Goal: Information Seeking & Learning: Understand process/instructions

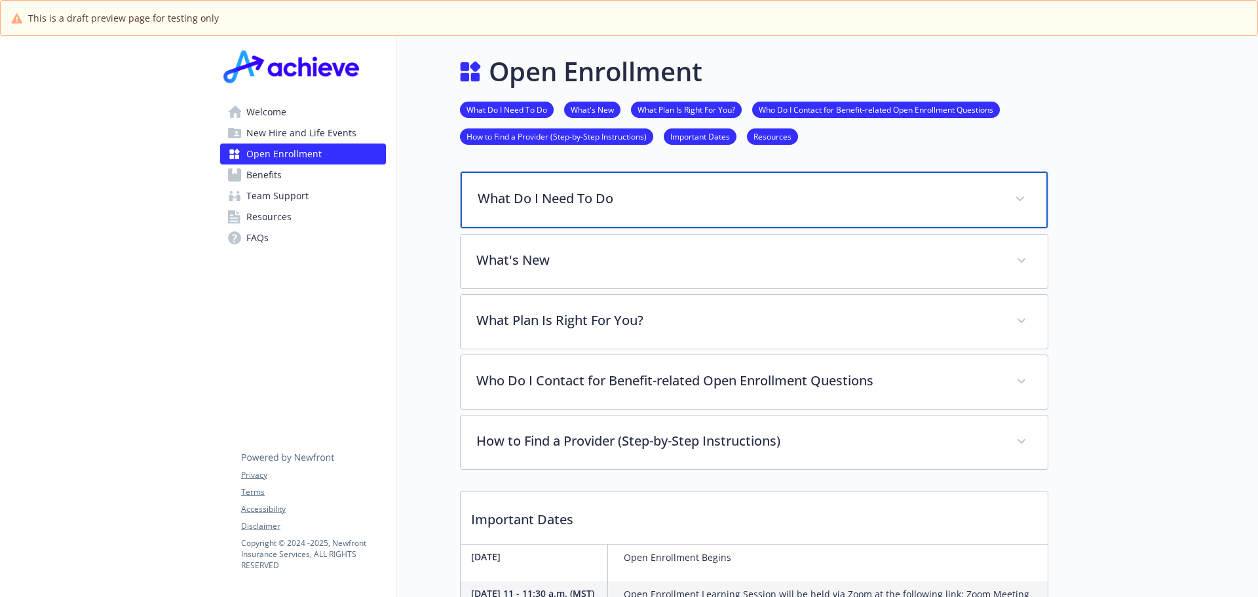
click at [1023, 193] on span at bounding box center [1020, 199] width 21 height 21
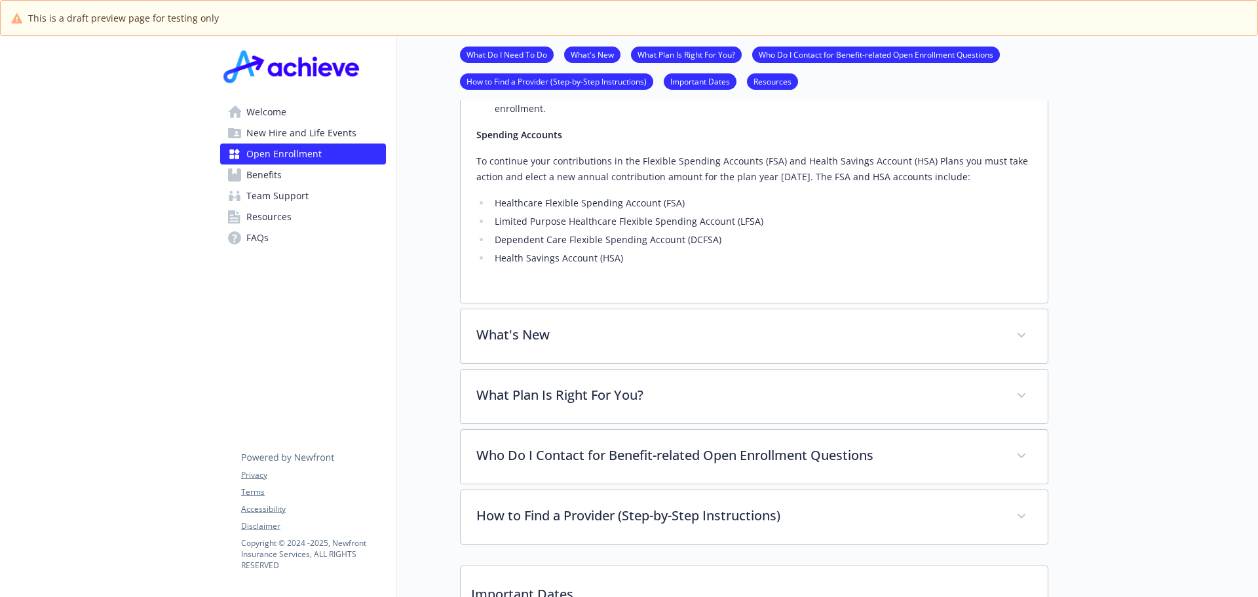
scroll to position [459, 0]
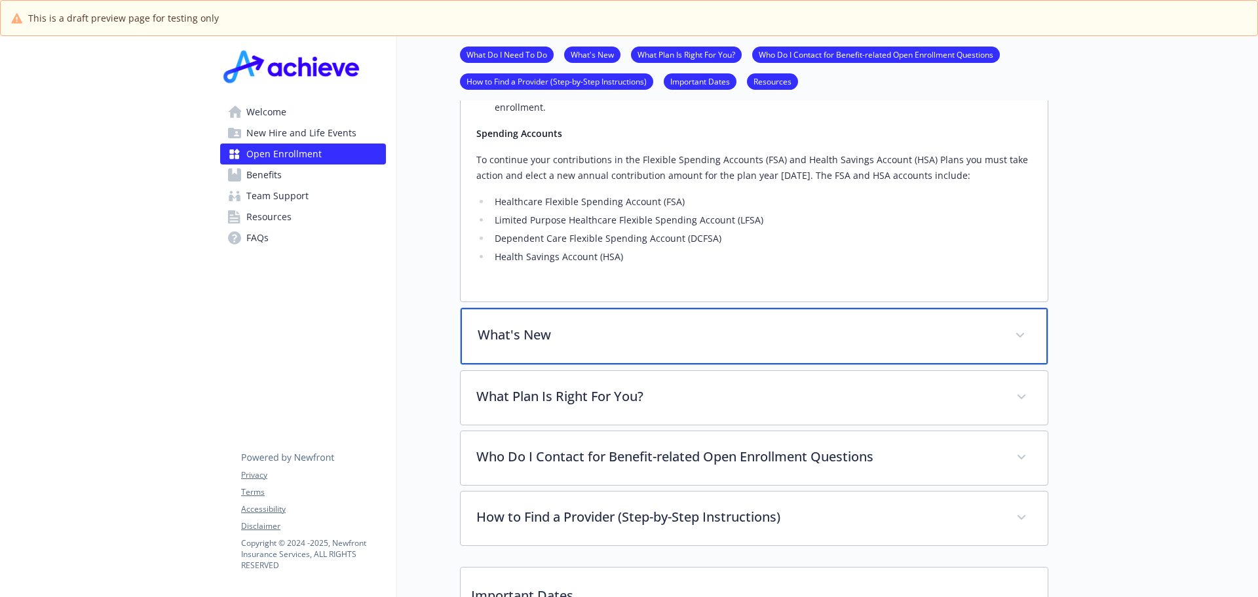
click at [713, 333] on p "What's New" at bounding box center [739, 335] width 522 height 20
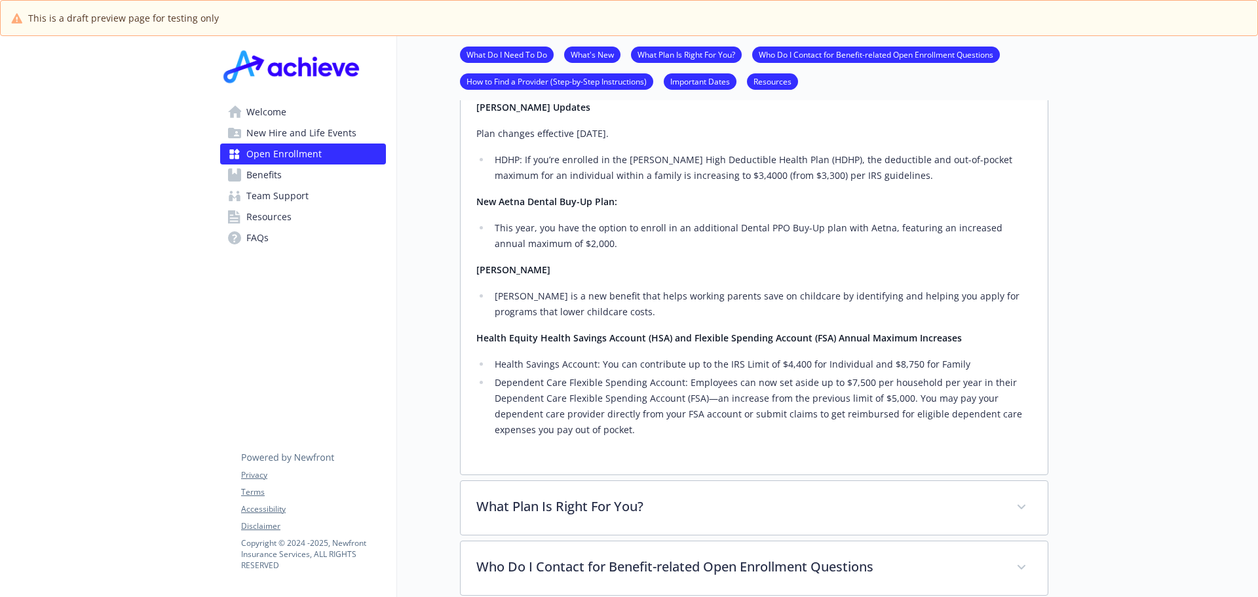
scroll to position [1048, 0]
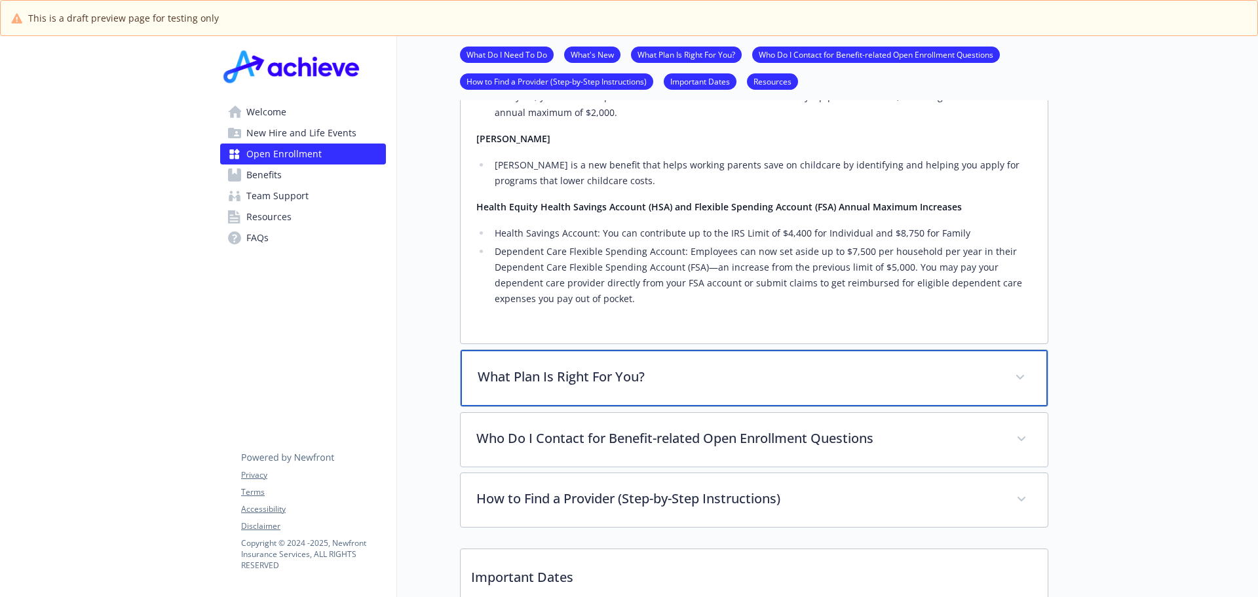
click at [695, 370] on p "What Plan Is Right For You?" at bounding box center [739, 377] width 522 height 20
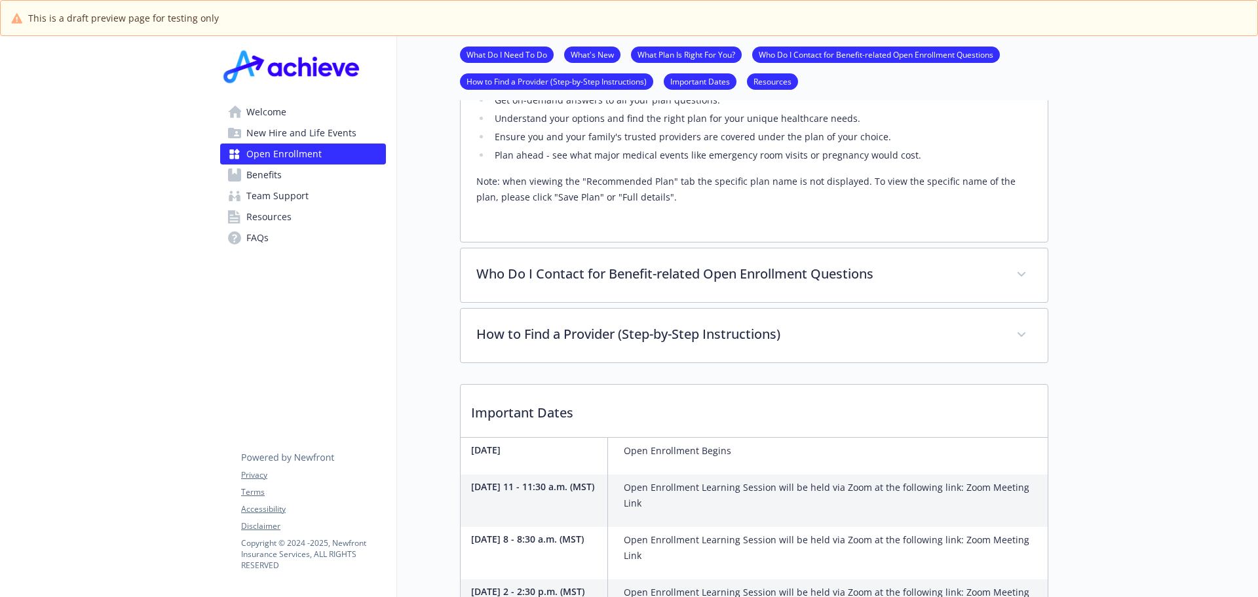
scroll to position [1507, 0]
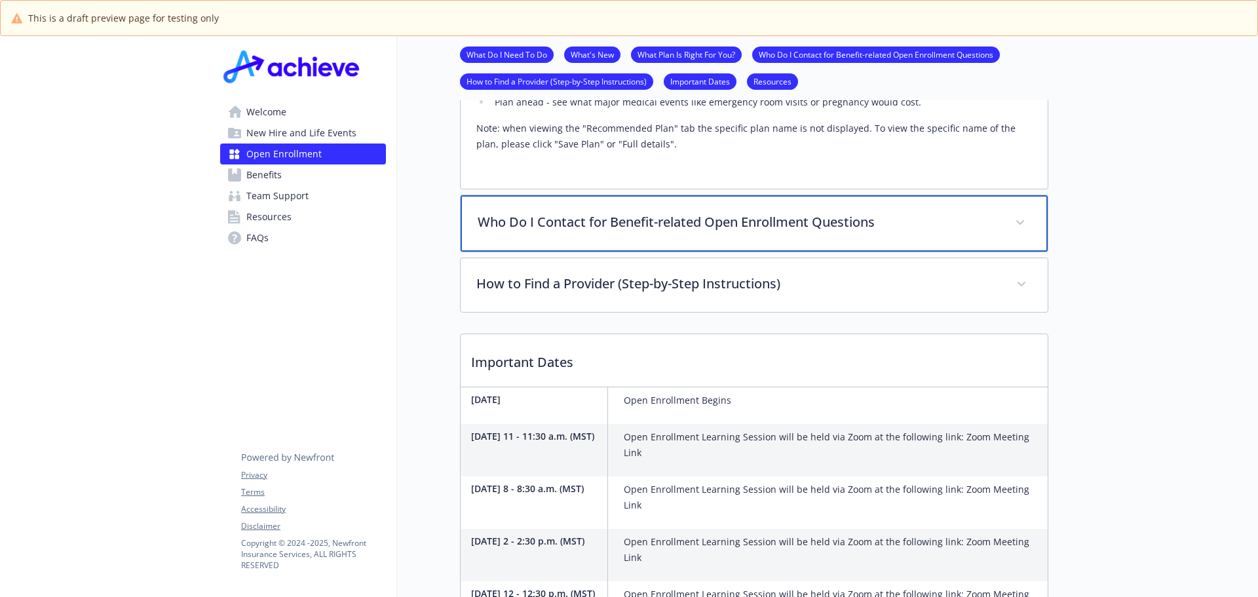
click at [942, 212] on div "Who Do I Contact for Benefit-related Open Enrollment Questions" at bounding box center [754, 223] width 587 height 56
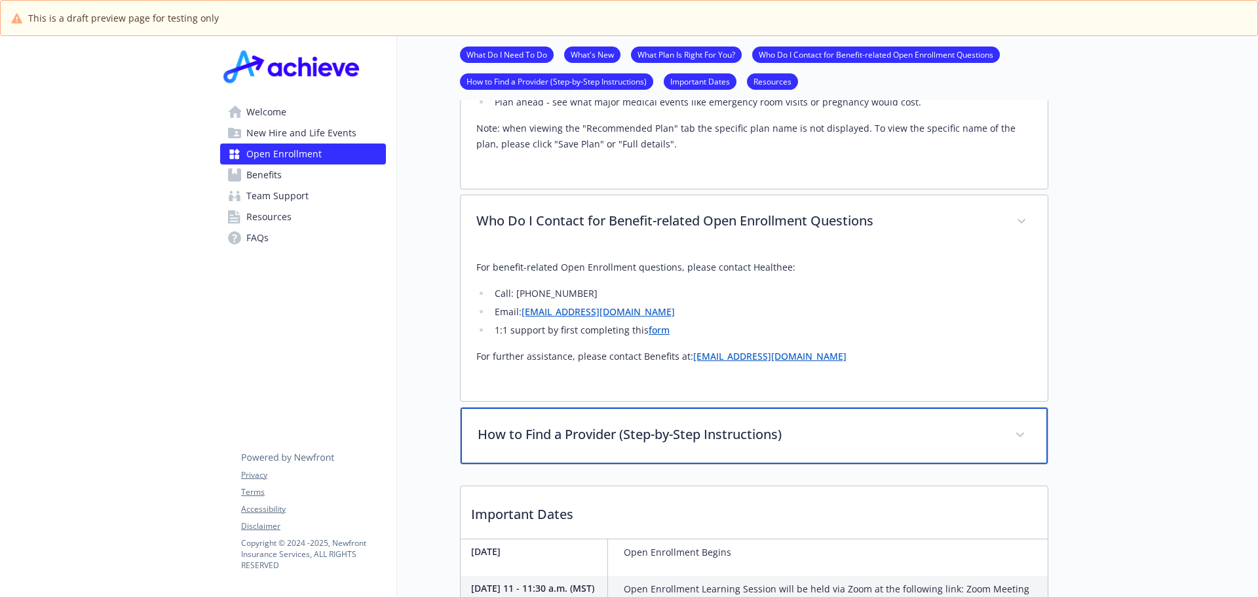
click at [805, 443] on p "How to Find a Provider (Step-by-Step Instructions)" at bounding box center [739, 435] width 522 height 20
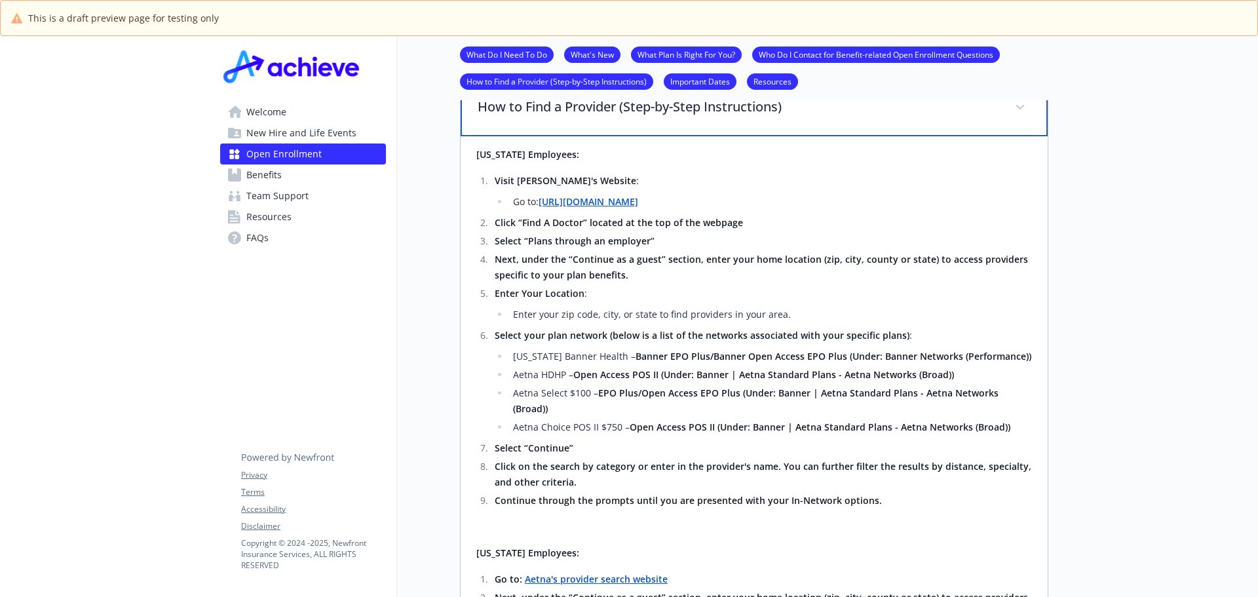
scroll to position [1572, 0]
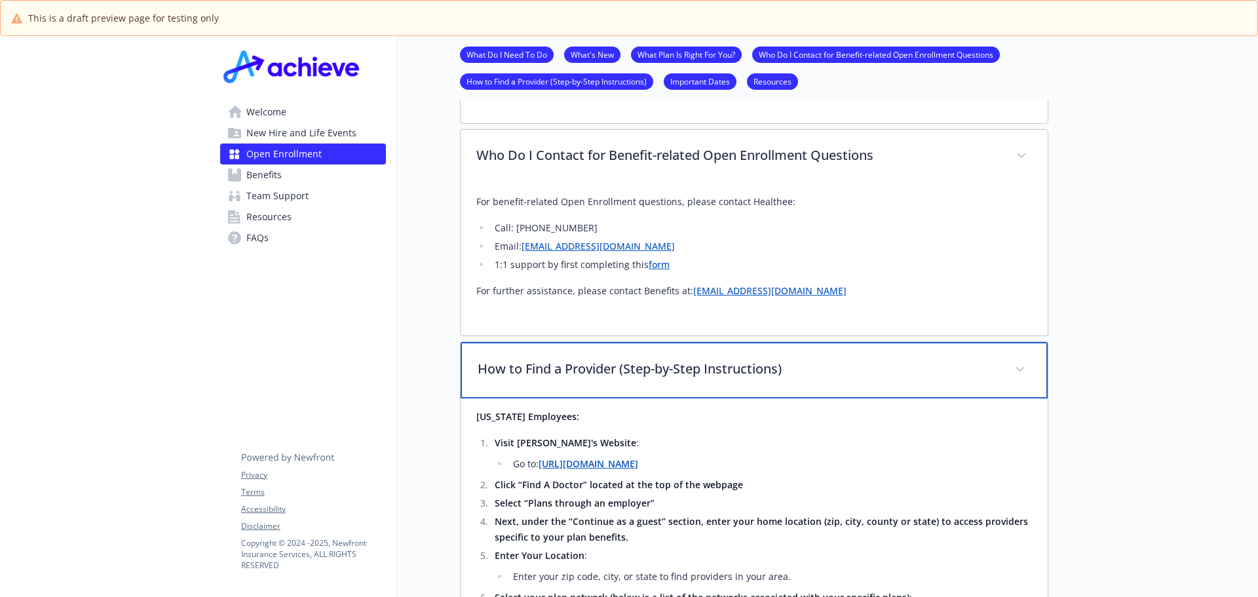
click at [1025, 371] on span at bounding box center [1020, 369] width 21 height 21
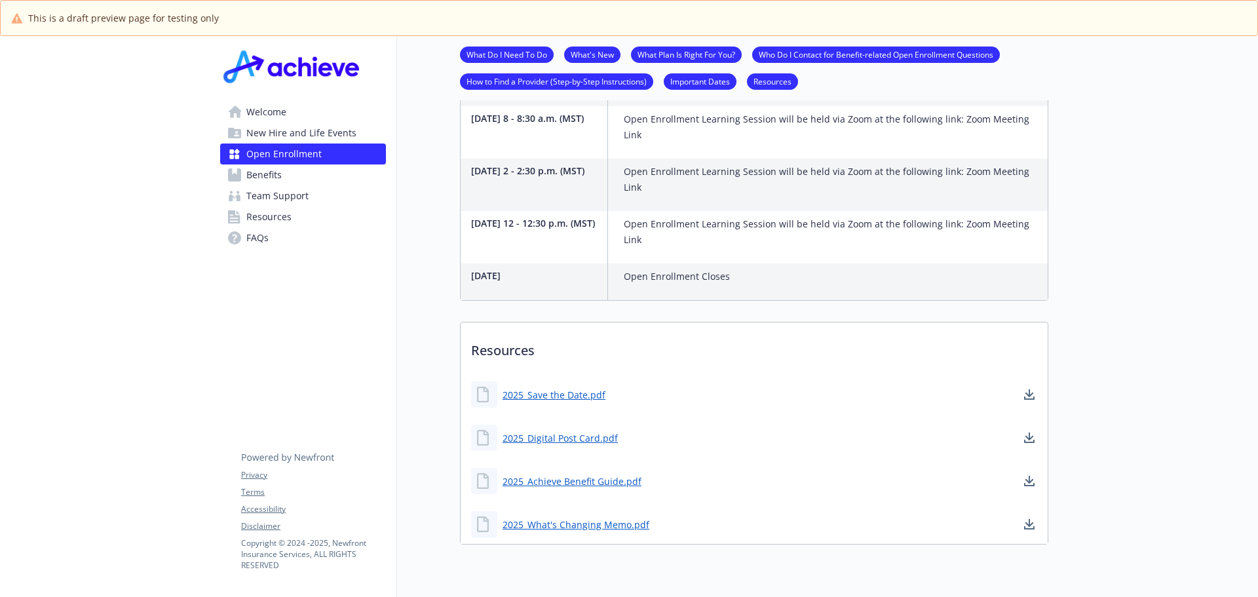
scroll to position [2037, 0]
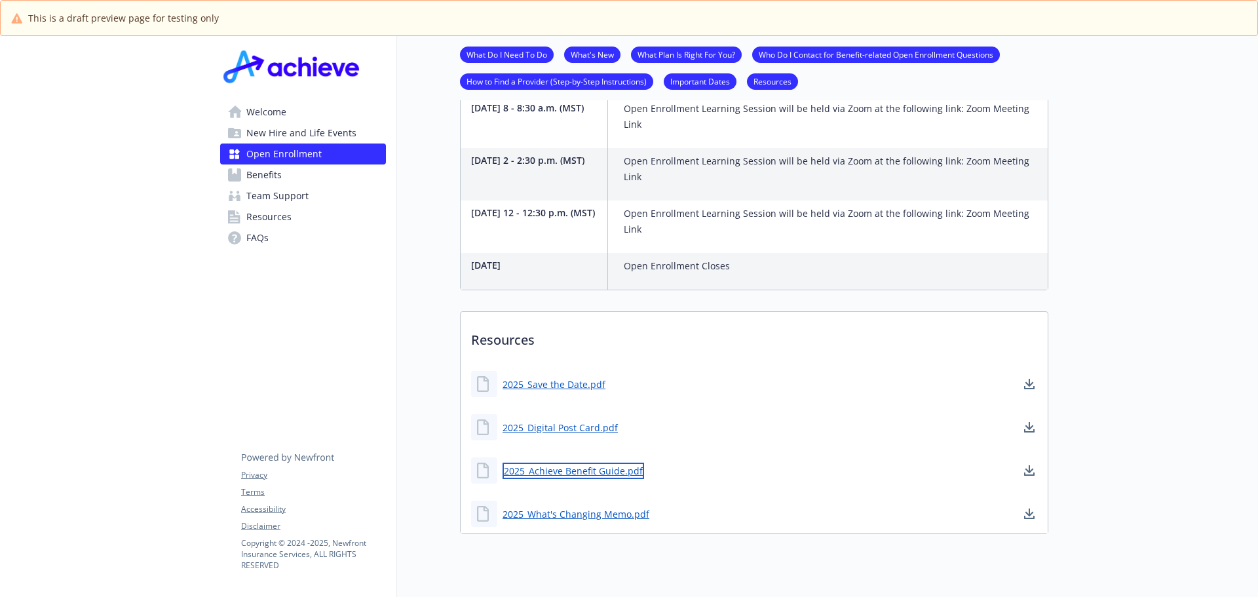
click at [575, 463] on link "2025_Achieve Benefit Guide.pdf" at bounding box center [574, 471] width 142 height 16
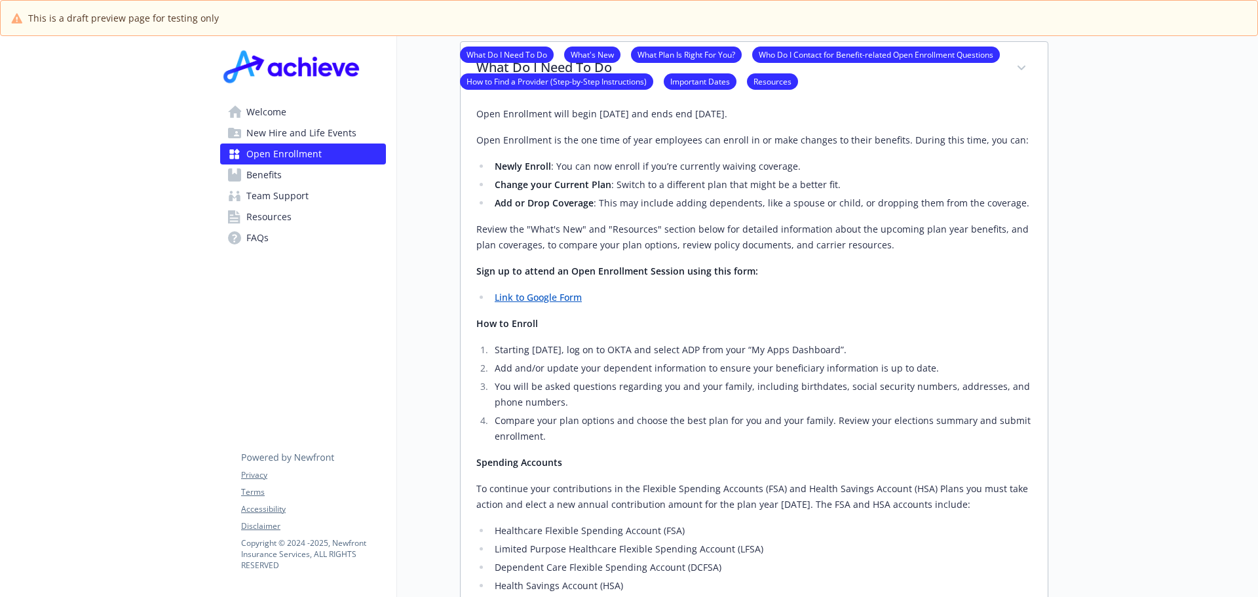
scroll to position [131, 0]
click at [548, 295] on link "Link to Google Form" at bounding box center [538, 296] width 87 height 12
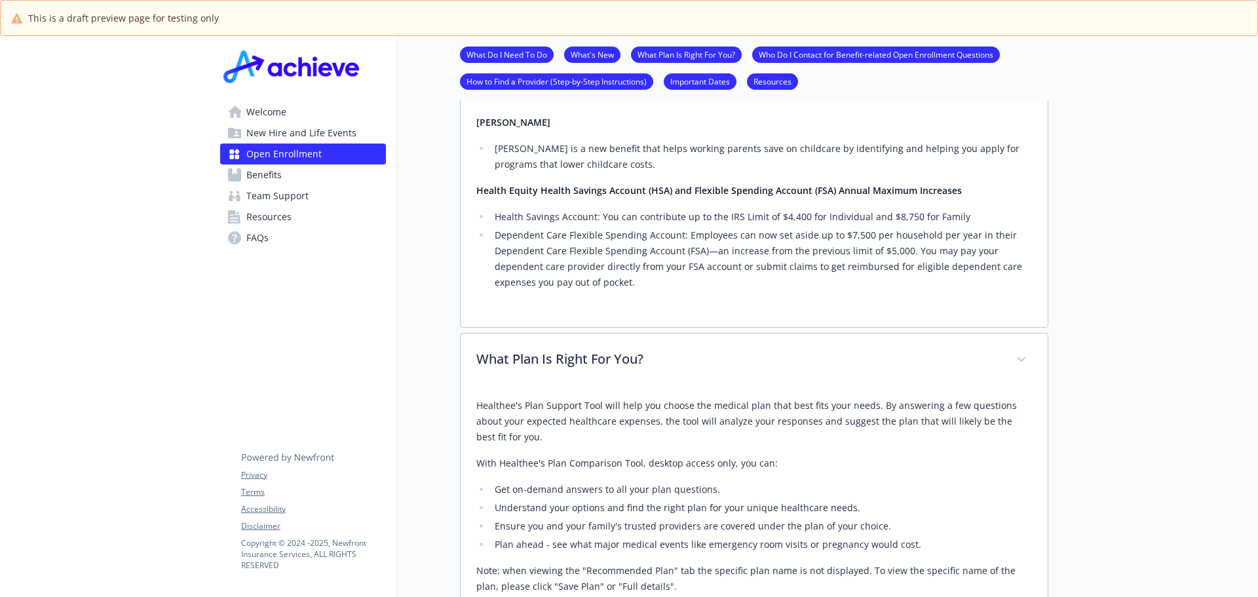
scroll to position [1048, 0]
